Goal: Check status: Check status

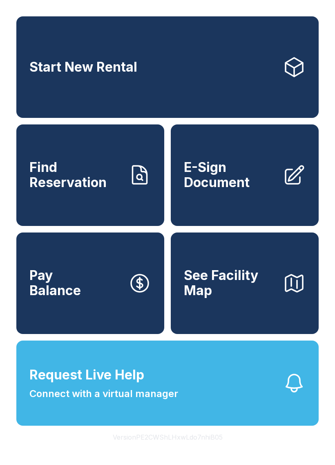
click at [176, 401] on span "Request Live Help Connect with a virtual manager" at bounding box center [103, 383] width 149 height 36
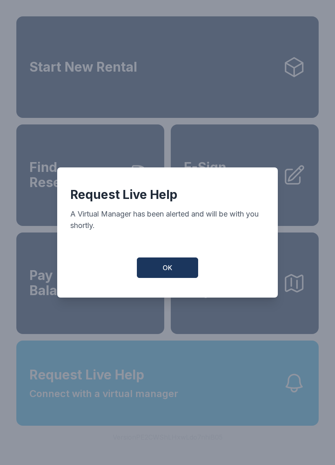
click at [179, 278] on button "OK" at bounding box center [167, 267] width 61 height 20
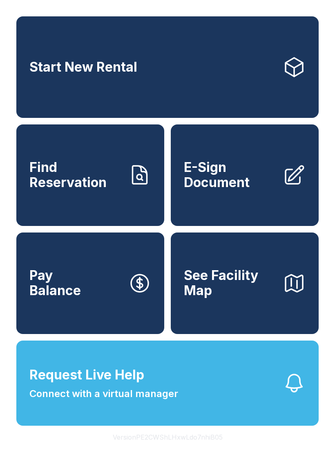
click at [101, 190] on span "Find Reservation" at bounding box center [75, 175] width 92 height 30
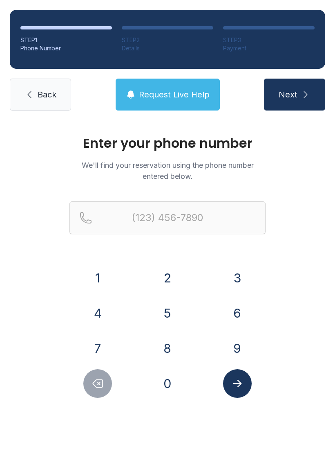
click at [171, 380] on button "0" at bounding box center [167, 383] width 29 height 29
click at [106, 315] on button "4" at bounding box center [97, 312] width 29 height 29
click at [106, 314] on button "4" at bounding box center [97, 312] width 29 height 29
click at [108, 392] on button "Delete number" at bounding box center [97, 383] width 29 height 29
click at [110, 393] on div at bounding box center [98, 383] width 57 height 29
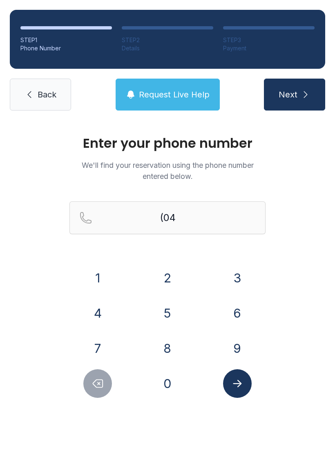
click at [103, 384] on icon "Delete number" at bounding box center [98, 383] width 12 height 12
type input "(0"
click at [103, 384] on icon "Delete number" at bounding box center [98, 383] width 12 height 12
click at [168, 354] on button "8" at bounding box center [167, 348] width 29 height 29
click at [170, 396] on button "0" at bounding box center [167, 383] width 29 height 29
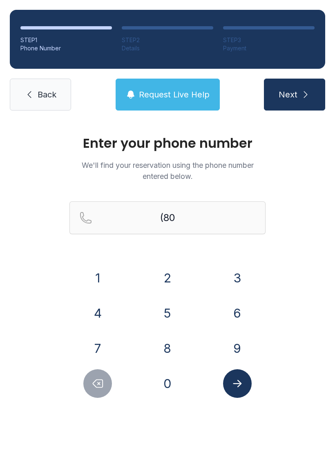
click at [103, 319] on button "4" at bounding box center [97, 312] width 29 height 29
click at [171, 281] on button "2" at bounding box center [167, 277] width 29 height 29
click at [173, 395] on button "0" at bounding box center [167, 383] width 29 height 29
click at [108, 349] on button "7" at bounding box center [97, 348] width 29 height 29
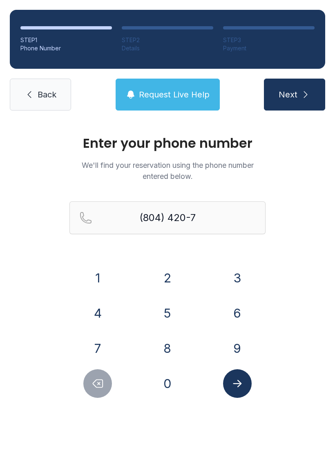
click at [111, 343] on button "7" at bounding box center [97, 348] width 29 height 29
click at [171, 314] on button "5" at bounding box center [167, 312] width 29 height 29
click at [99, 279] on button "1" at bounding box center [97, 277] width 29 height 29
click at [237, 385] on icon "Submit lookup form" at bounding box center [237, 383] width 12 height 12
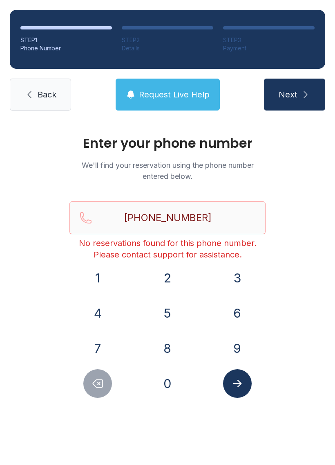
click at [111, 385] on button "Delete number" at bounding box center [97, 383] width 29 height 29
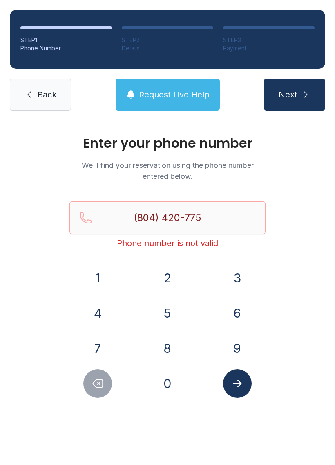
click at [112, 386] on div at bounding box center [98, 383] width 57 height 29
click at [100, 375] on button "Delete number" at bounding box center [97, 383] width 29 height 29
click at [100, 374] on button "Delete number" at bounding box center [97, 383] width 29 height 29
click at [100, 378] on icon "Delete number" at bounding box center [98, 383] width 12 height 12
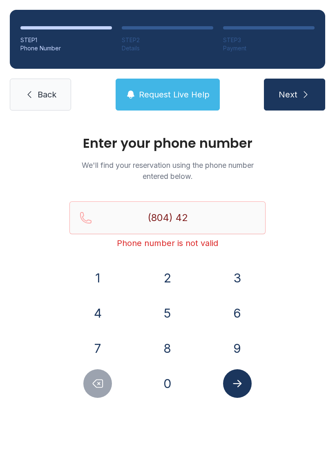
click at [94, 381] on icon "Delete number" at bounding box center [98, 383] width 10 height 8
click at [94, 381] on icon "Delete number" at bounding box center [98, 383] width 12 height 12
click at [100, 382] on icon "Delete number" at bounding box center [98, 383] width 12 height 12
click at [106, 313] on button "4" at bounding box center [97, 312] width 29 height 29
click at [178, 346] on button "8" at bounding box center [167, 348] width 29 height 29
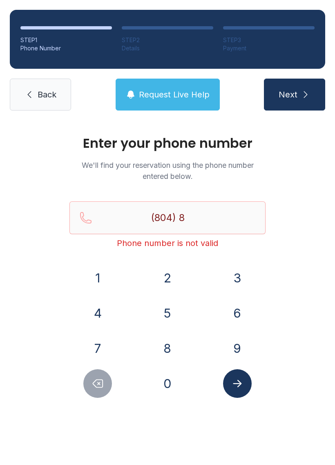
click at [238, 344] on button "9" at bounding box center [237, 348] width 29 height 29
click at [238, 309] on button "6" at bounding box center [237, 312] width 29 height 29
click at [235, 353] on button "9" at bounding box center [237, 348] width 29 height 29
click at [176, 288] on button "2" at bounding box center [167, 277] width 29 height 29
click at [99, 348] on button "7" at bounding box center [97, 348] width 29 height 29
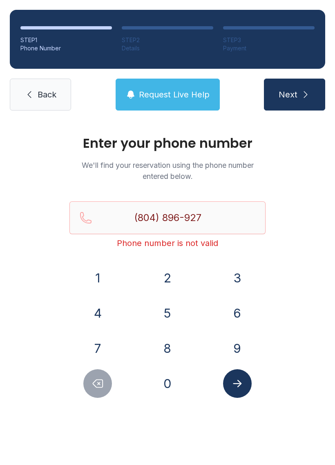
click at [166, 375] on button "0" at bounding box center [167, 383] width 29 height 29
type input "[PHONE_NUMBER]"
click at [242, 388] on icon "Submit lookup form" at bounding box center [237, 383] width 12 height 12
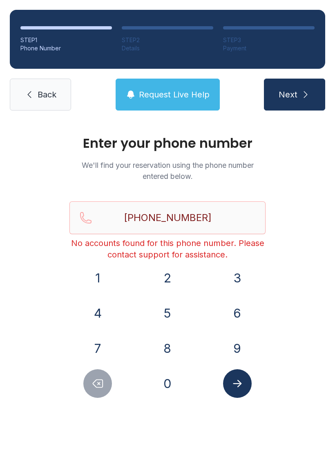
click at [45, 106] on link "Back" at bounding box center [40, 95] width 61 height 32
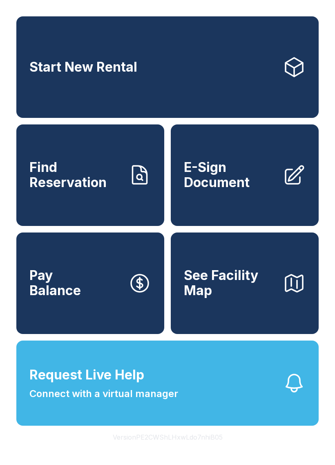
click at [92, 208] on link "Find Reservation" at bounding box center [90, 174] width 148 height 101
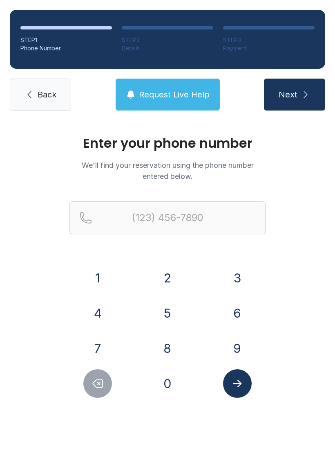
click at [310, 108] on button "Next" at bounding box center [294, 95] width 61 height 32
type input "("
click at [51, 105] on link "Back" at bounding box center [40, 95] width 61 height 32
